Goal: Task Accomplishment & Management: Use online tool/utility

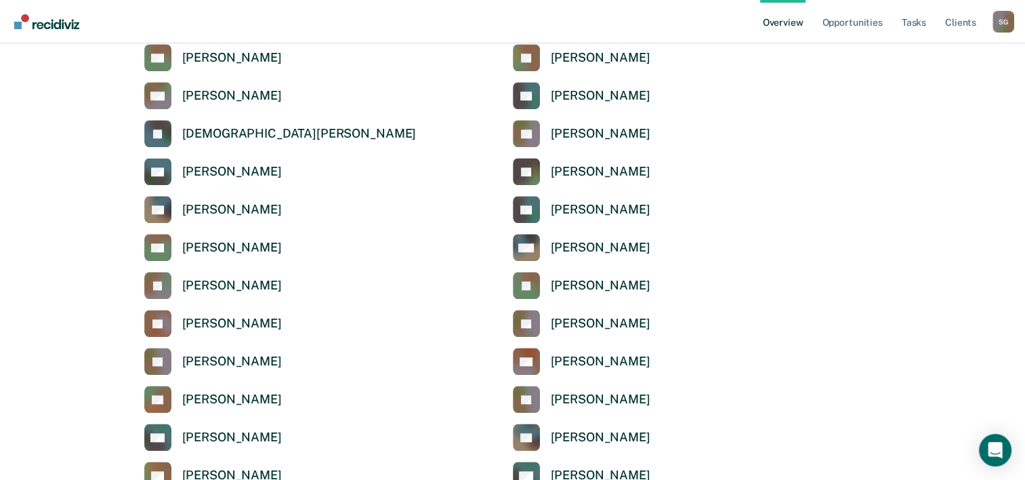
scroll to position [1152, 0]
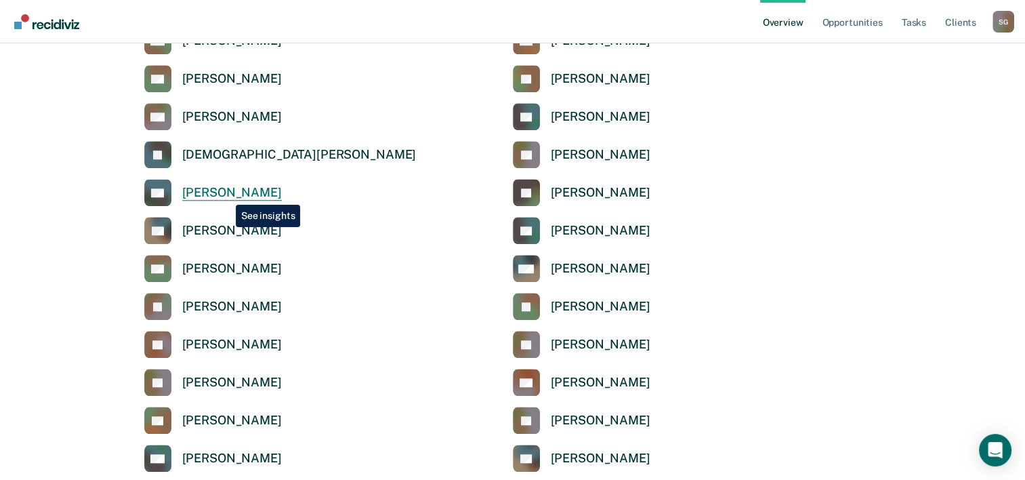
click at [226, 195] on div "[PERSON_NAME]" at bounding box center [232, 193] width 100 height 16
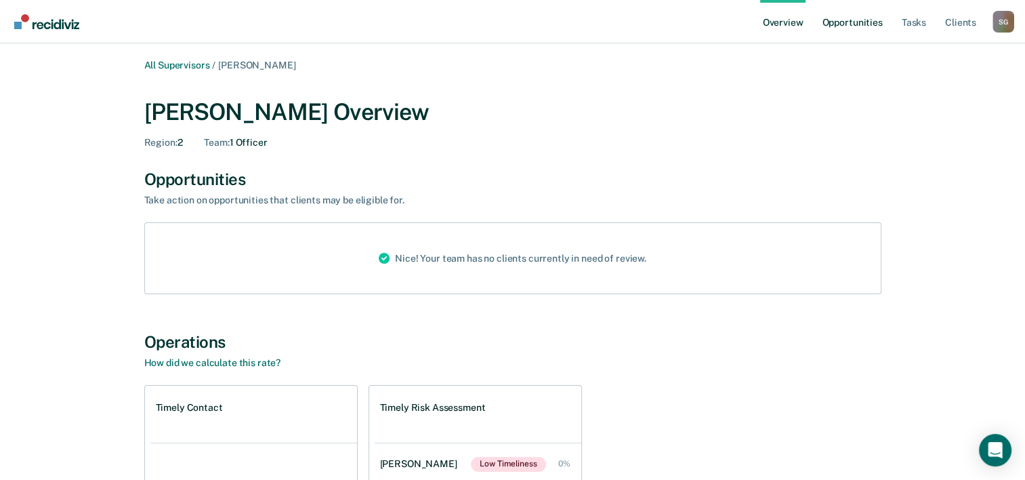
click at [844, 22] on link "Opportunities" at bounding box center [852, 21] width 66 height 43
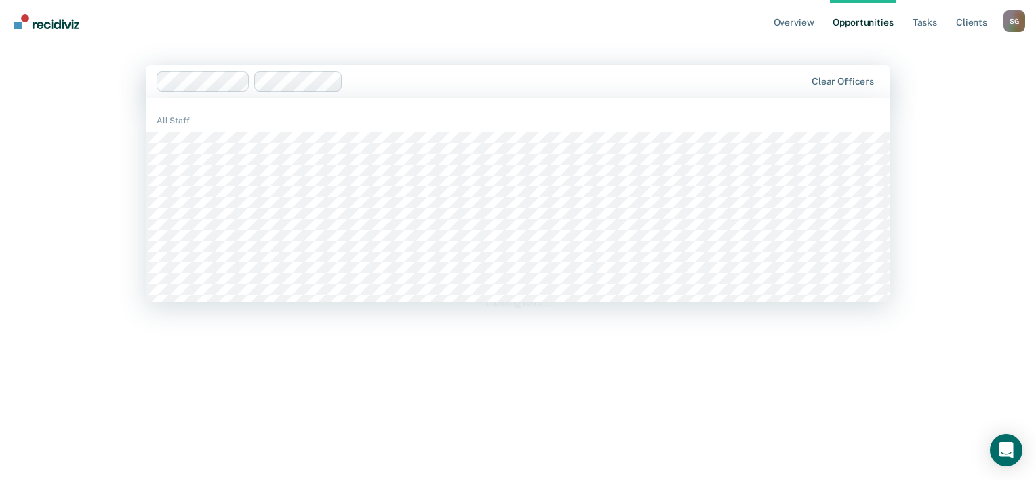
click at [331, 70] on div "Clear officers" at bounding box center [518, 81] width 744 height 33
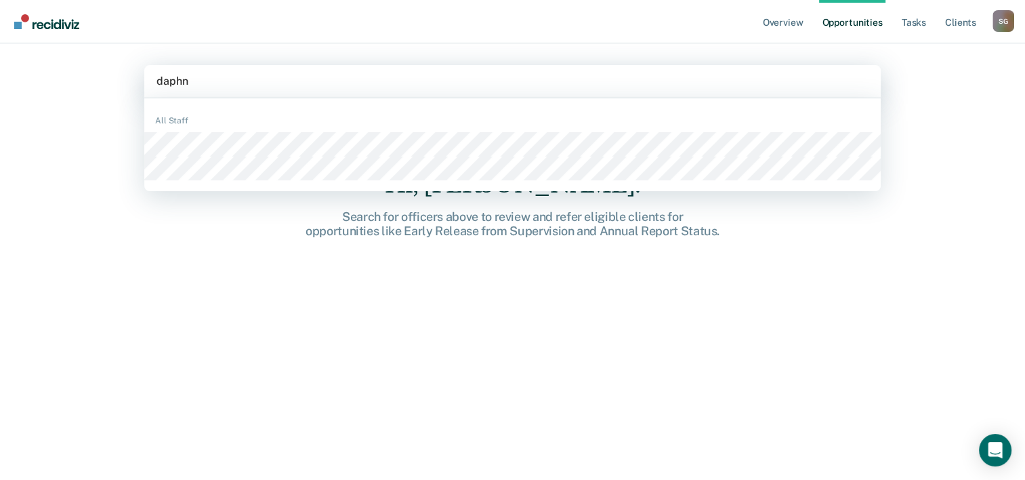
type input "[PERSON_NAME]"
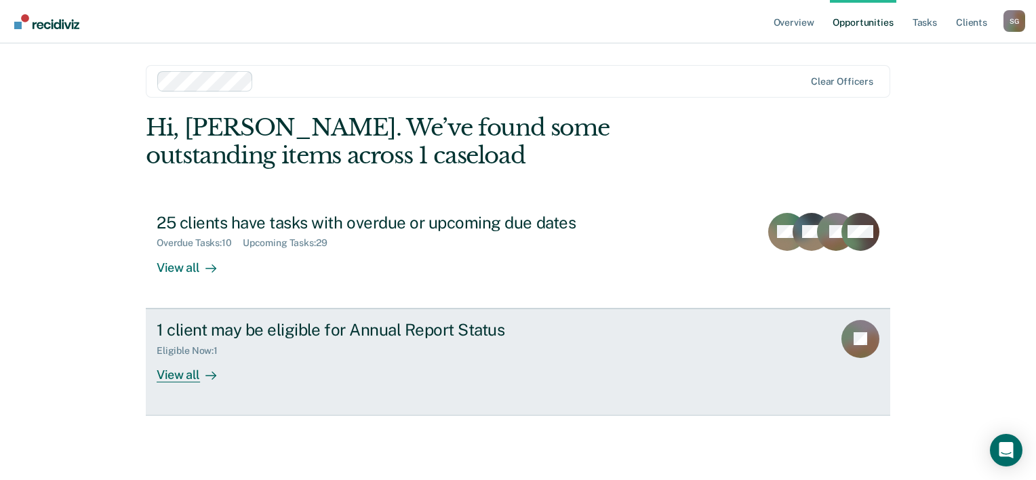
click at [317, 344] on div "Eligible Now : 1" at bounding box center [395, 348] width 476 height 17
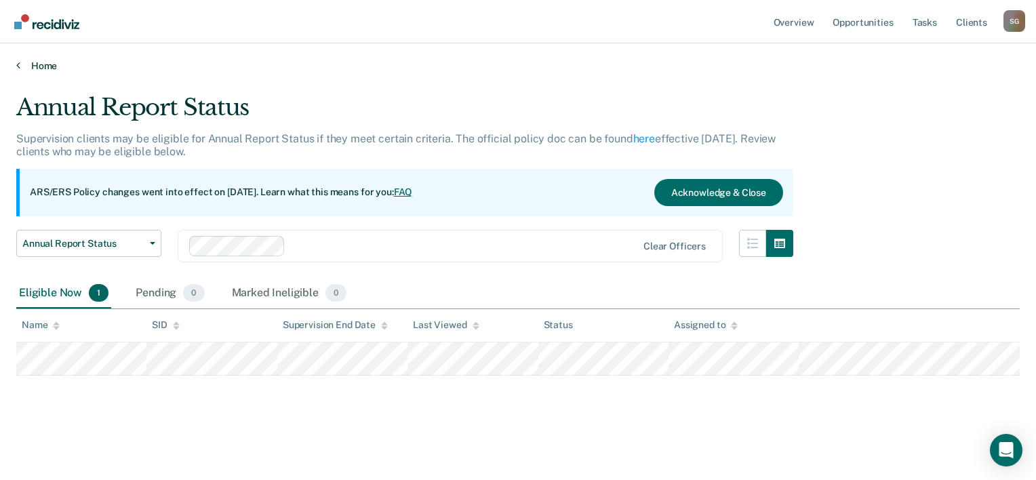
click at [39, 62] on link "Home" at bounding box center [517, 66] width 1003 height 12
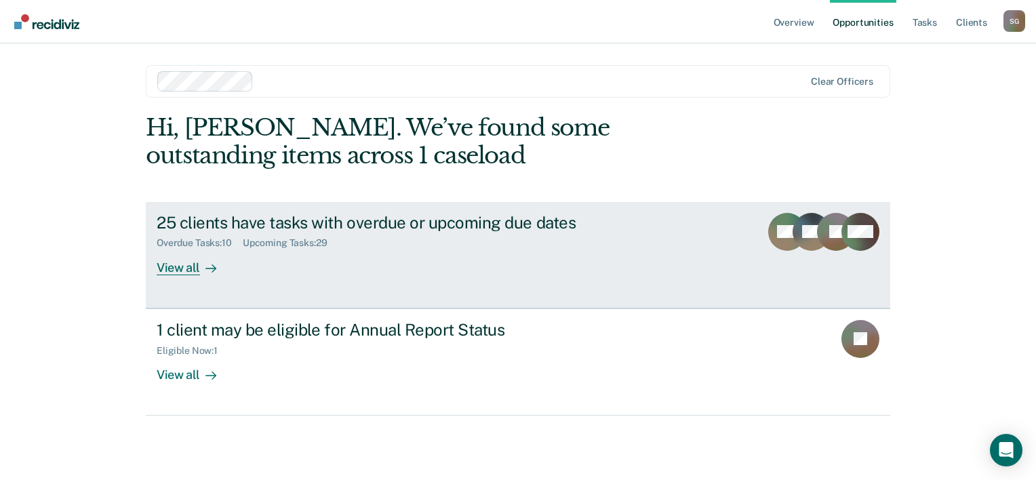
click at [181, 256] on div "View all" at bounding box center [195, 262] width 76 height 26
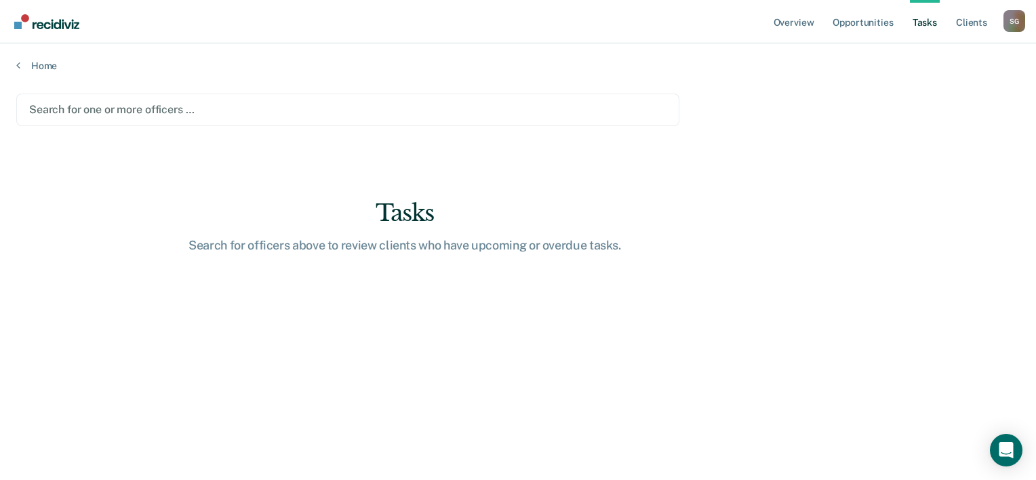
click at [108, 111] on div at bounding box center [347, 110] width 637 height 16
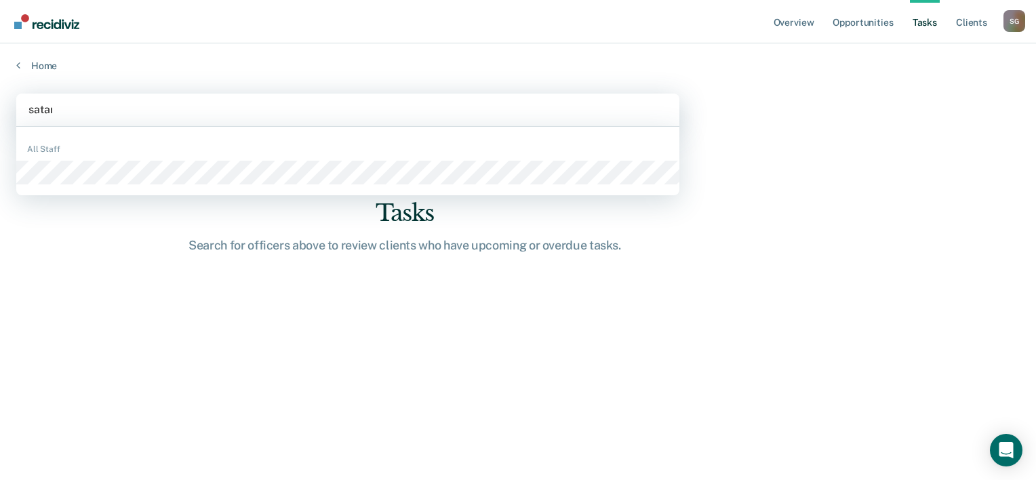
type input "satara"
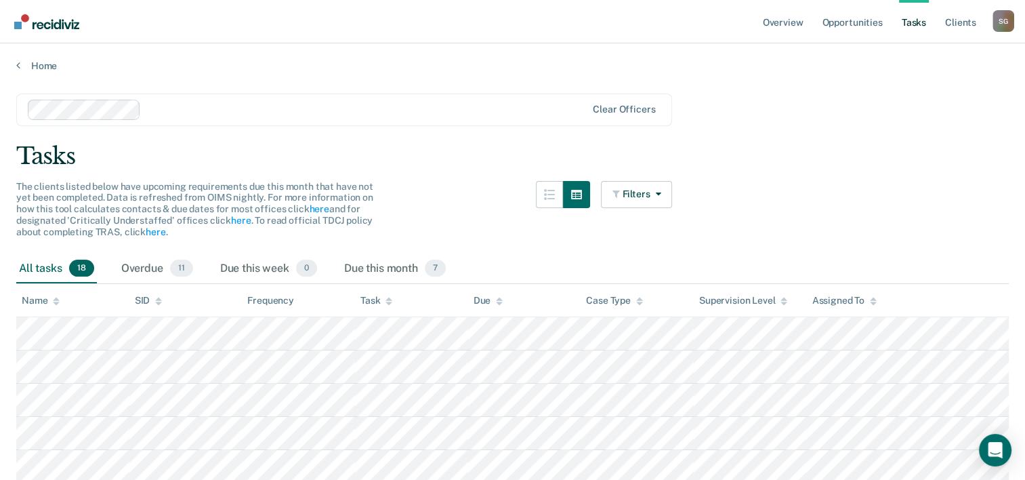
click at [65, 263] on div "All tasks 18" at bounding box center [56, 269] width 81 height 30
click at [141, 263] on div "Overdue 11" at bounding box center [157, 269] width 77 height 30
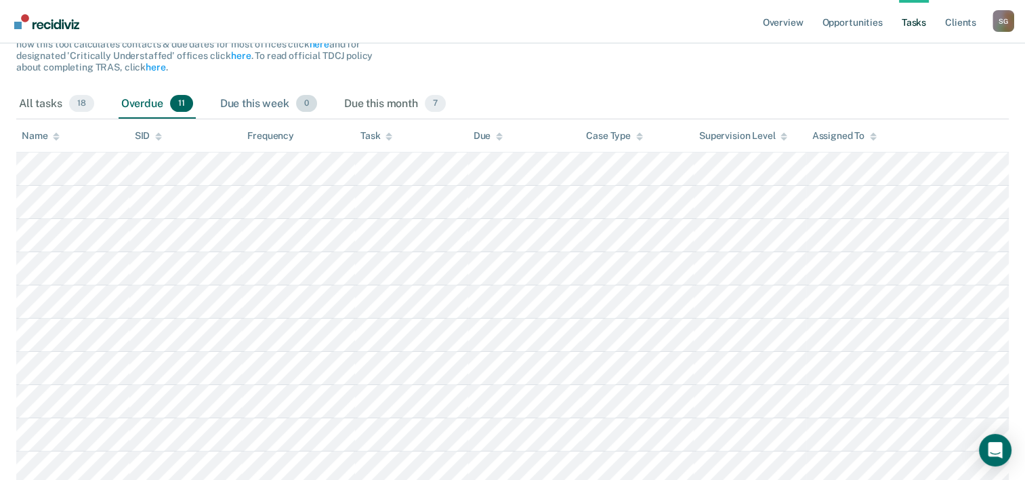
scroll to position [52, 0]
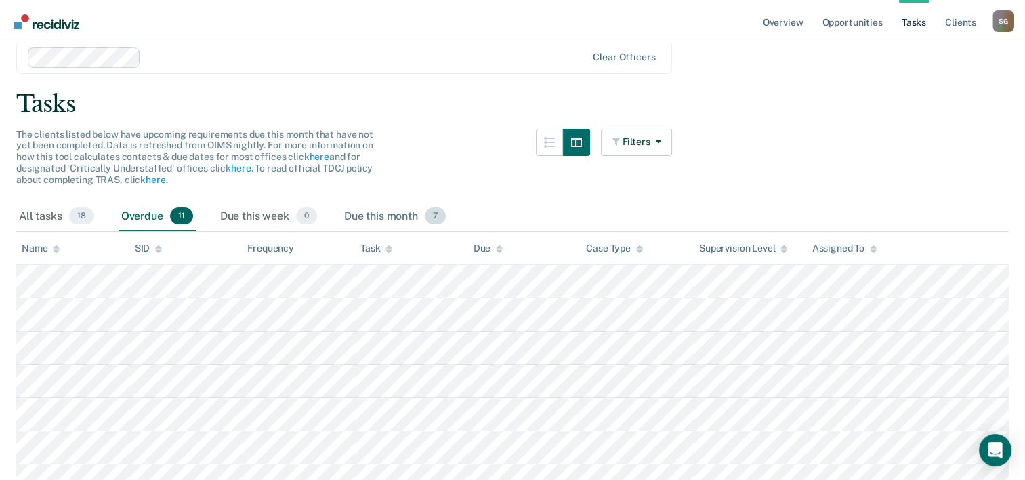
click at [411, 219] on div "Due this month 7" at bounding box center [395, 217] width 107 height 30
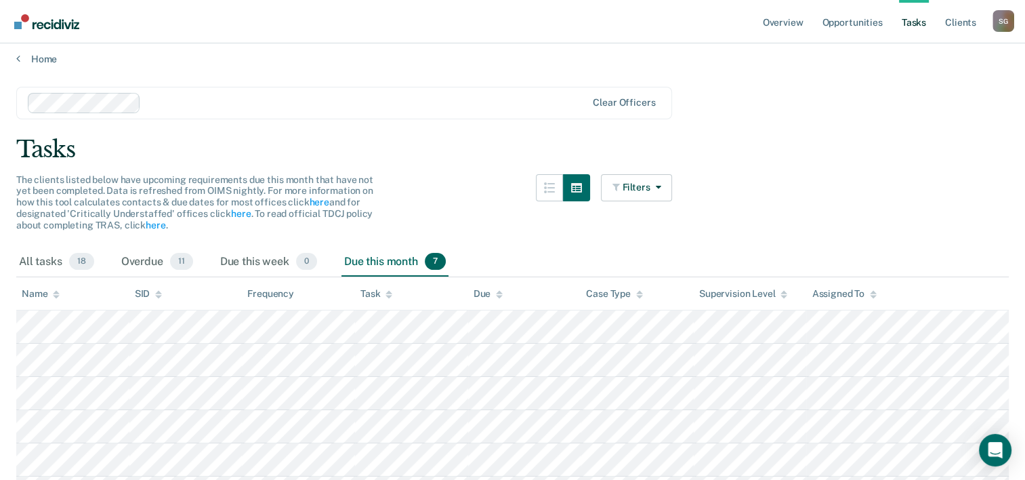
scroll to position [0, 0]
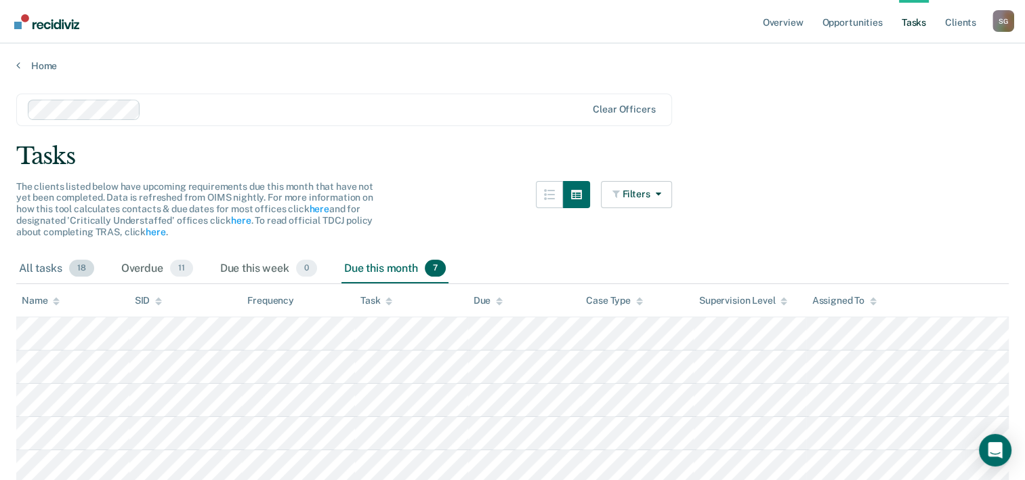
click at [49, 266] on div "All tasks 18" at bounding box center [56, 269] width 81 height 30
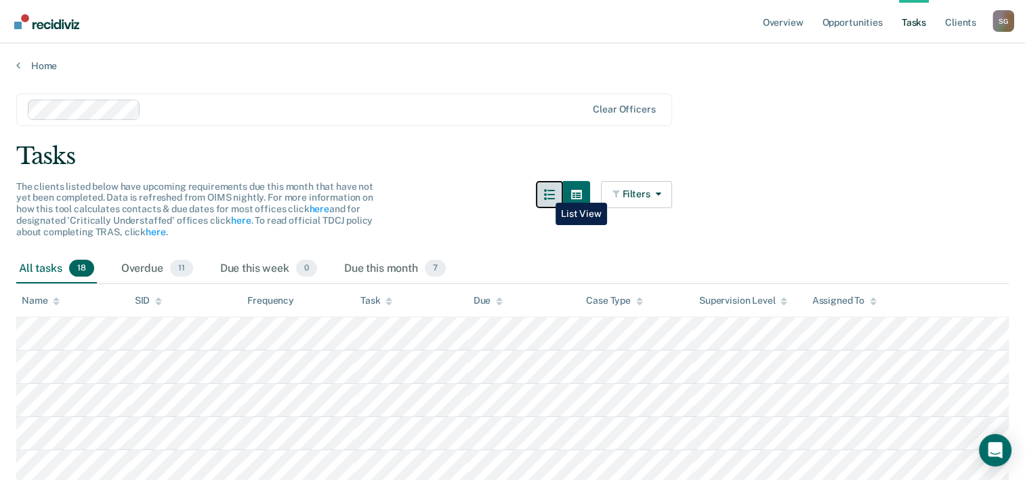
click at [546, 192] on button "button" at bounding box center [549, 194] width 27 height 27
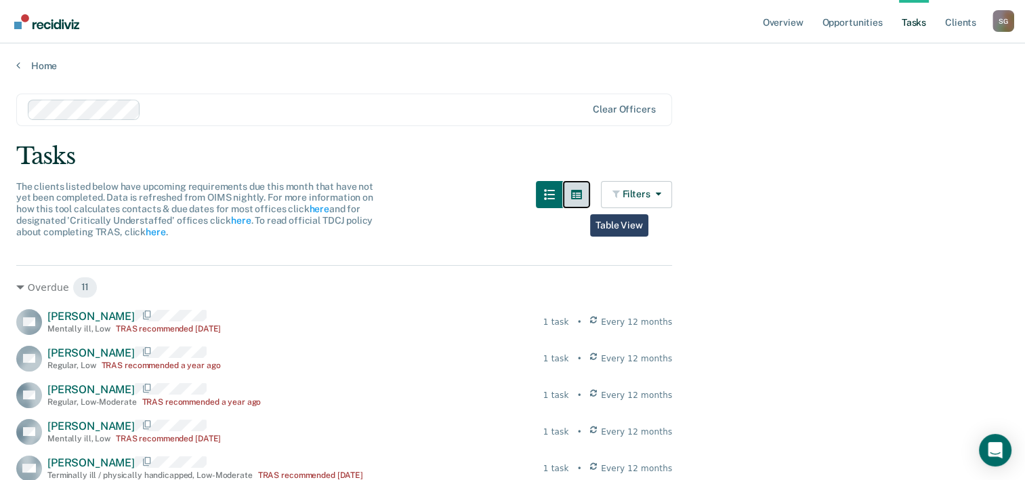
click at [580, 204] on button "button" at bounding box center [576, 194] width 27 height 27
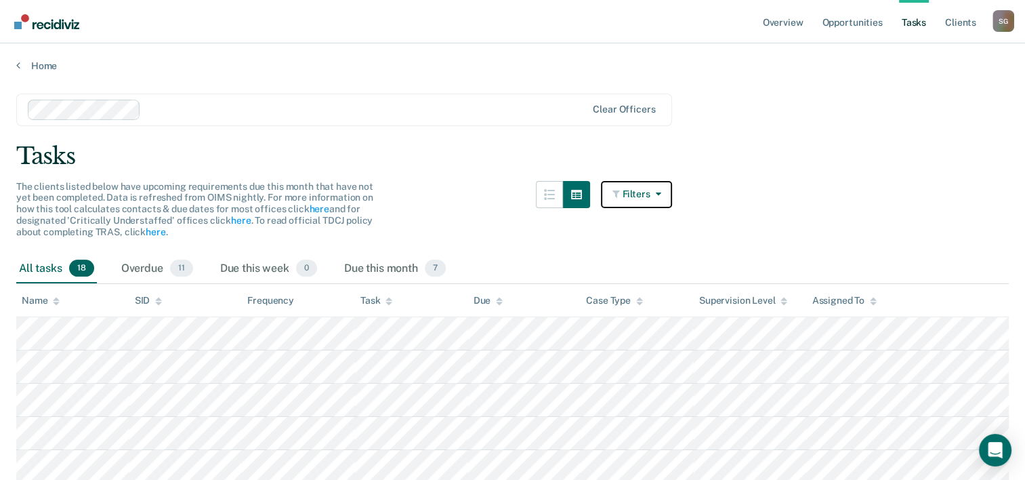
click at [645, 195] on button "Filters" at bounding box center [637, 194] width 72 height 27
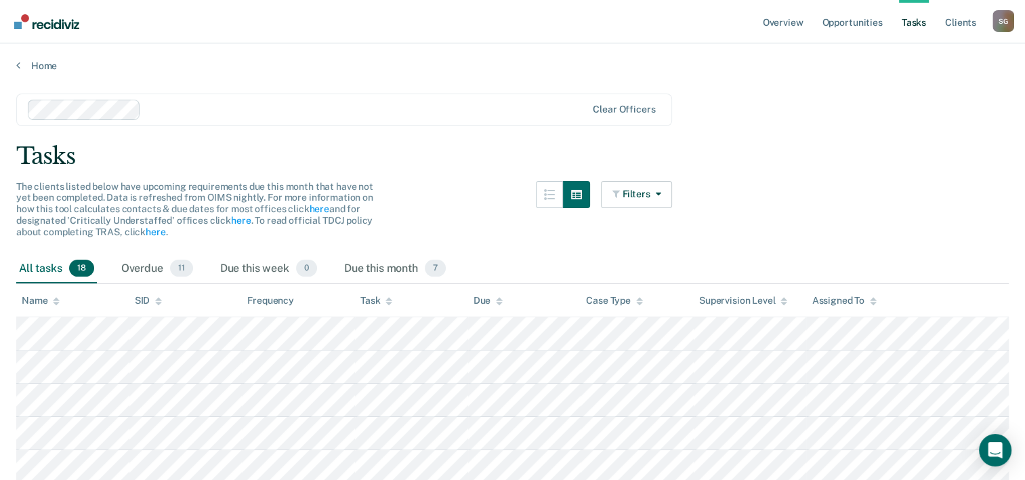
click at [37, 57] on div "Home" at bounding box center [512, 57] width 1025 height 28
click at [35, 64] on link "Home" at bounding box center [512, 66] width 993 height 12
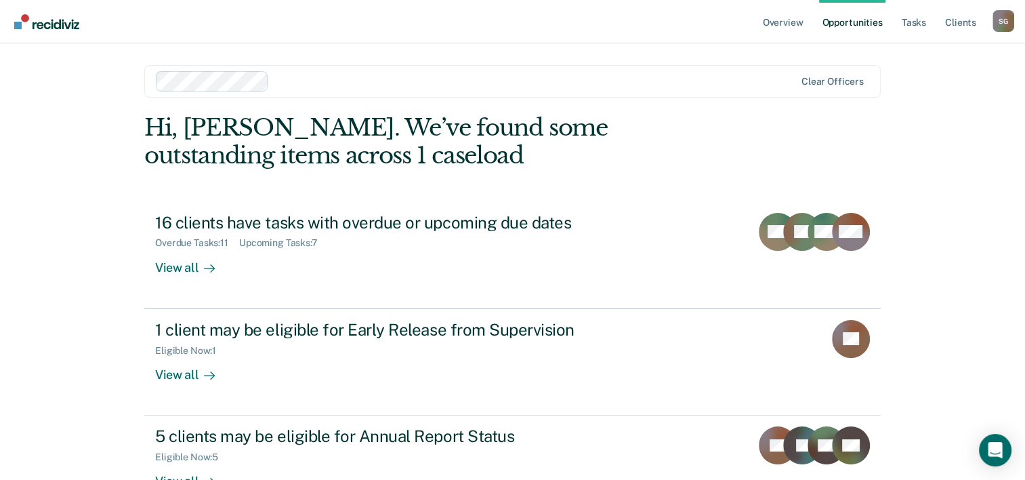
click at [859, 20] on link "Opportunities" at bounding box center [852, 21] width 66 height 43
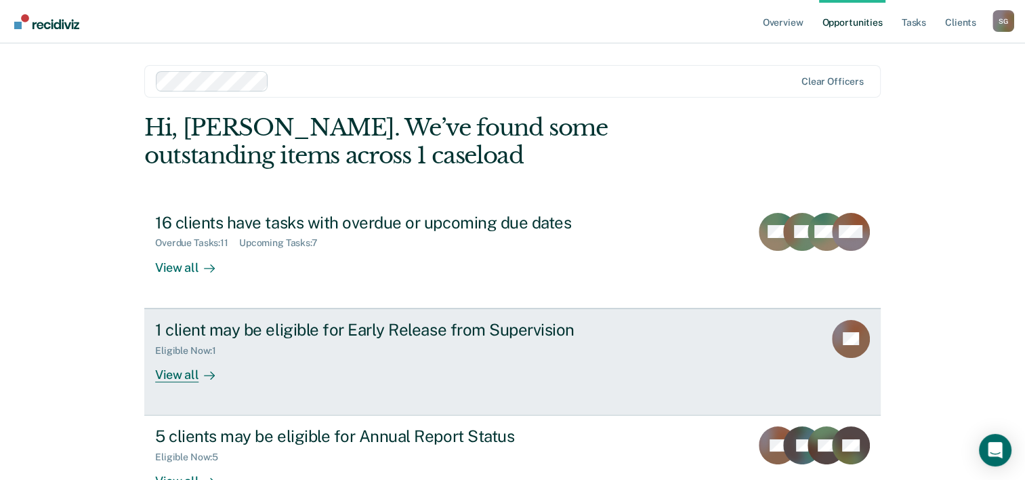
scroll to position [96, 0]
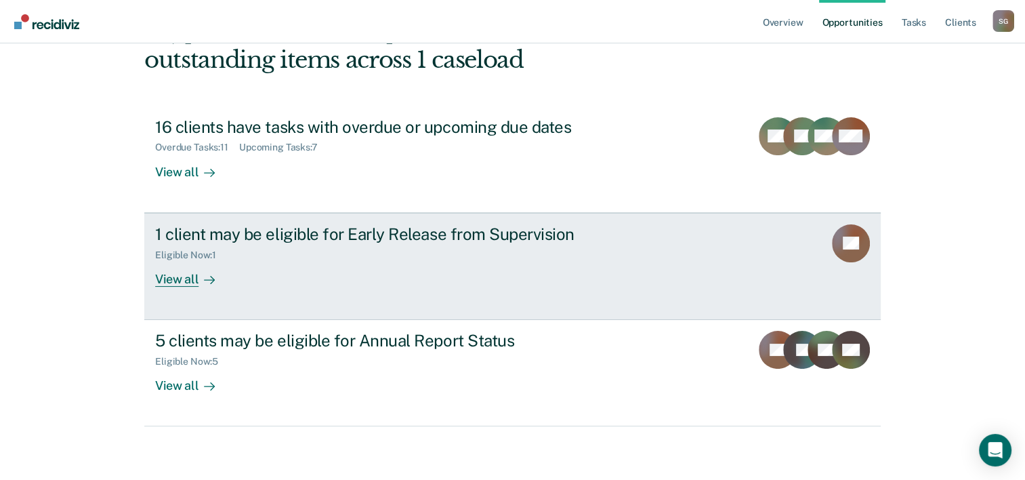
click at [314, 251] on div "Eligible Now : 1" at bounding box center [393, 252] width 476 height 17
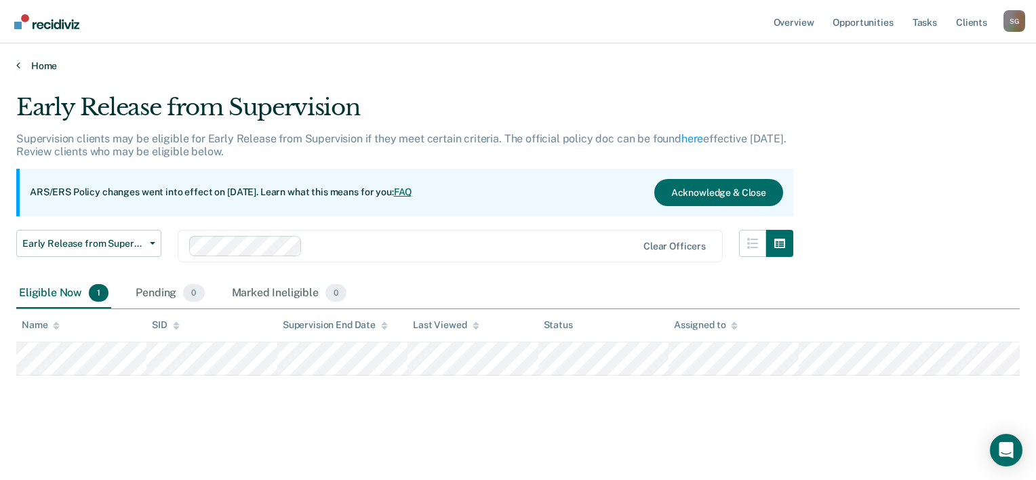
click at [41, 66] on link "Home" at bounding box center [517, 66] width 1003 height 12
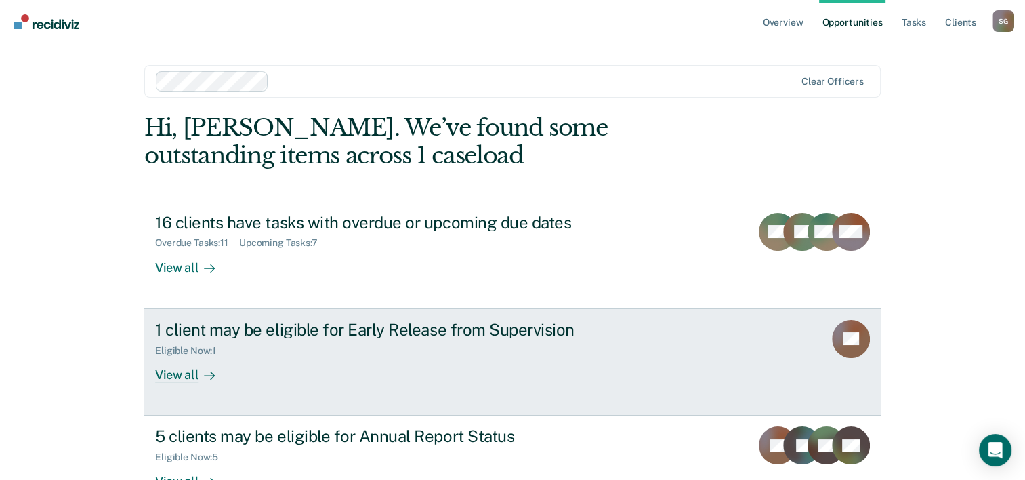
scroll to position [96, 0]
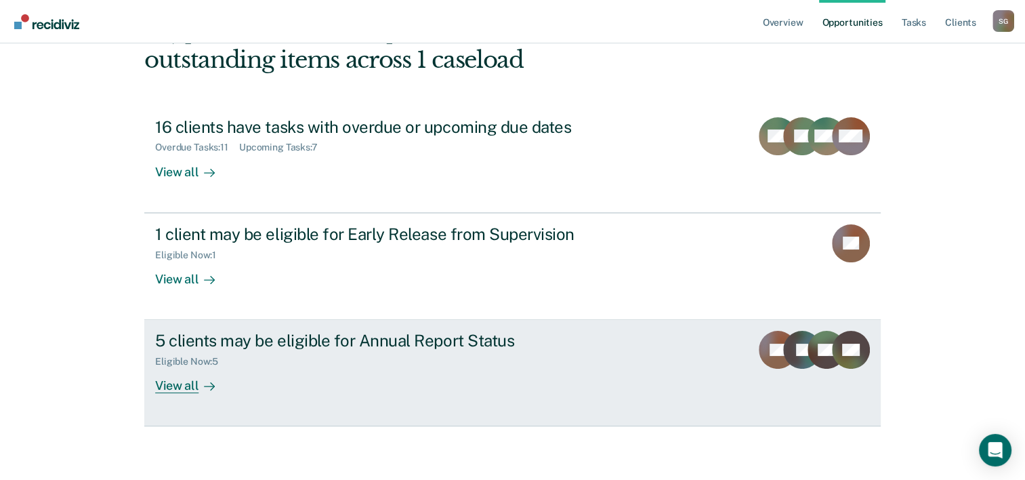
click at [270, 356] on div "Eligible Now : 5" at bounding box center [393, 358] width 476 height 17
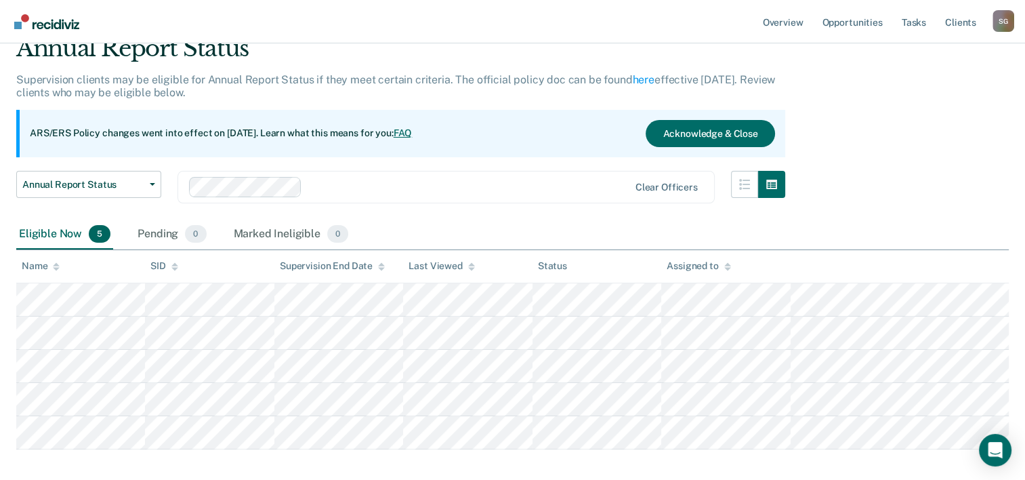
scroll to position [125, 0]
